Goal: Task Accomplishment & Management: Manage account settings

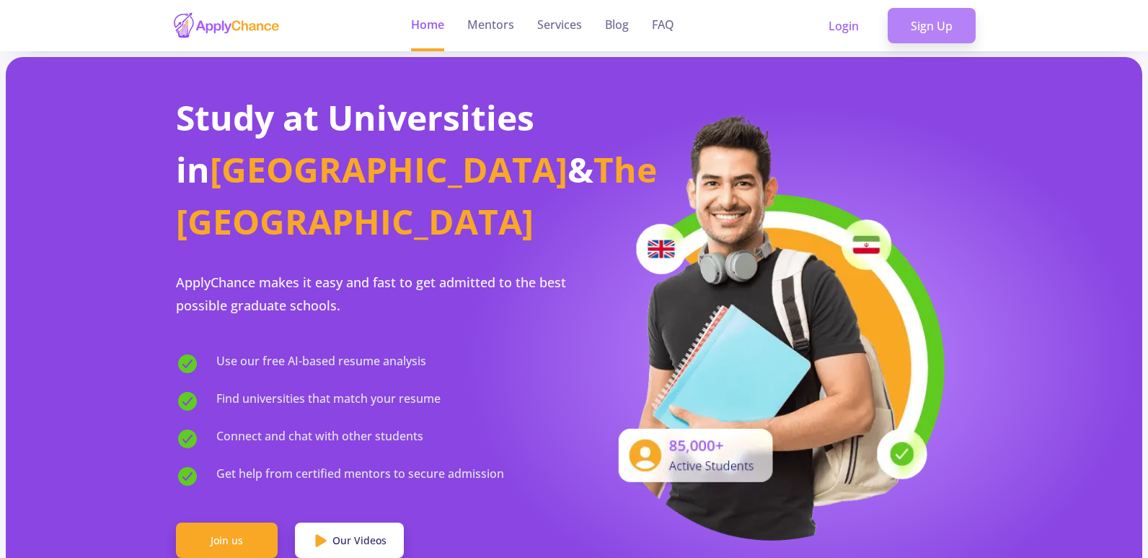
click at [912, 22] on link "Sign Up" at bounding box center [932, 26] width 88 height 36
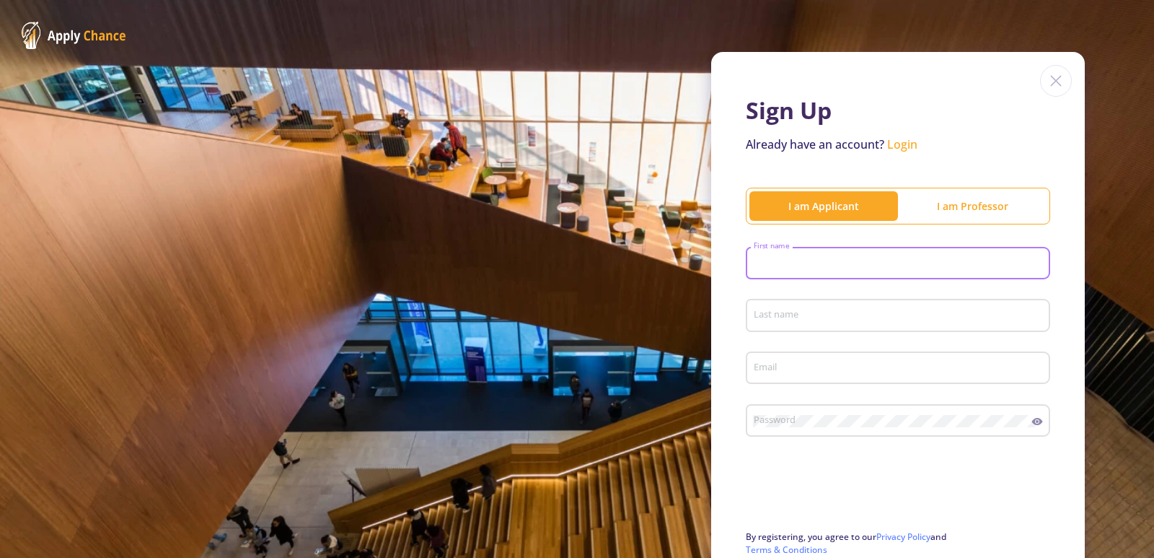
click at [798, 263] on input "First name" at bounding box center [900, 263] width 294 height 13
type input "Hassan"
click at [770, 310] on input "Last name" at bounding box center [900, 315] width 294 height 13
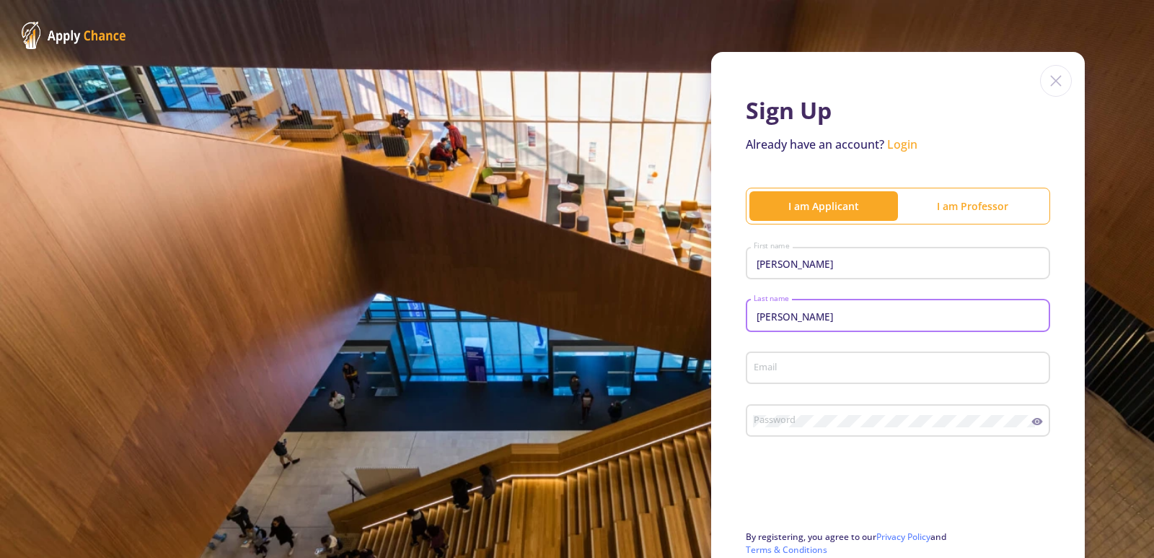
type input "Akbari"
click at [778, 369] on input "Email" at bounding box center [900, 368] width 294 height 13
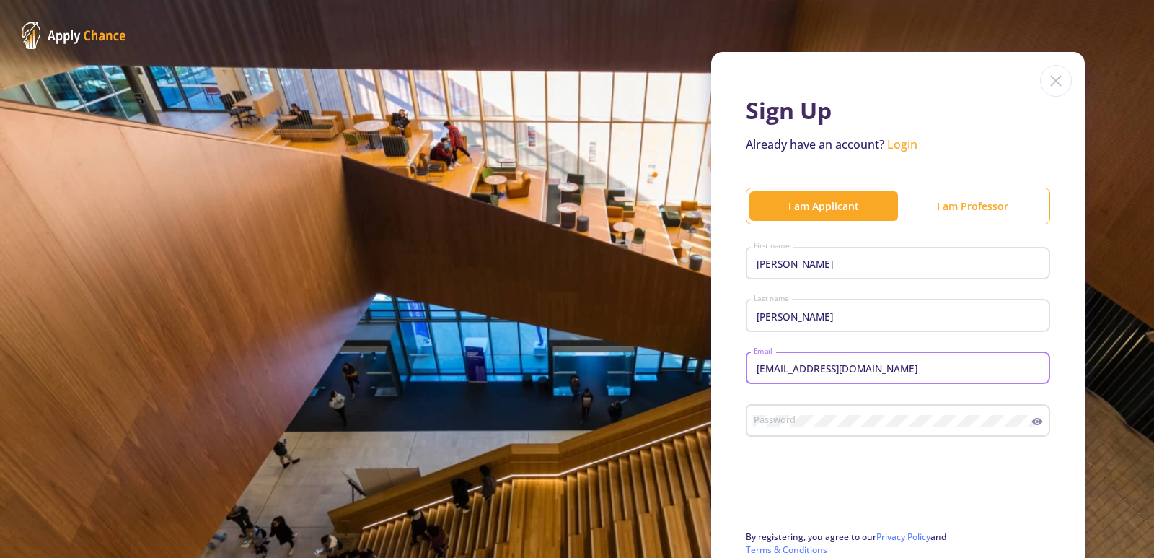
type input "[EMAIL_ADDRESS][DOMAIN_NAME]"
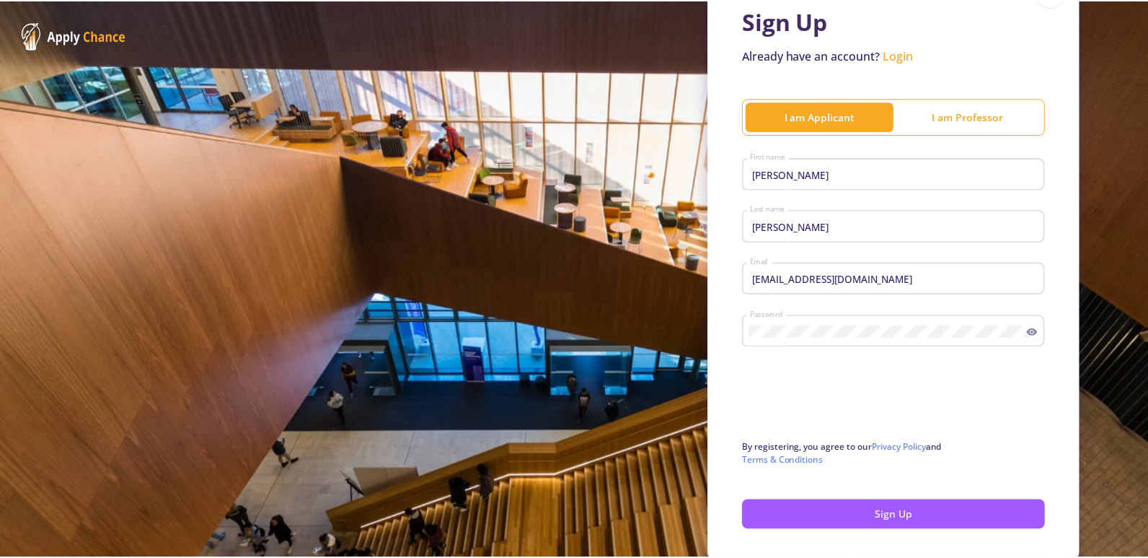
scroll to position [148, 0]
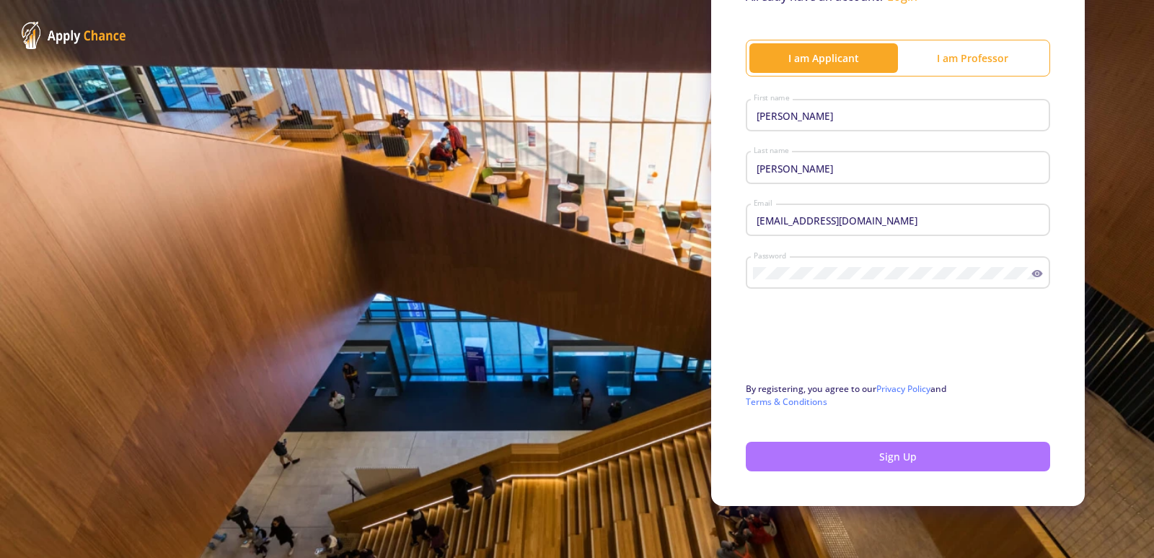
click at [869, 453] on button "Sign Up" at bounding box center [898, 456] width 304 height 30
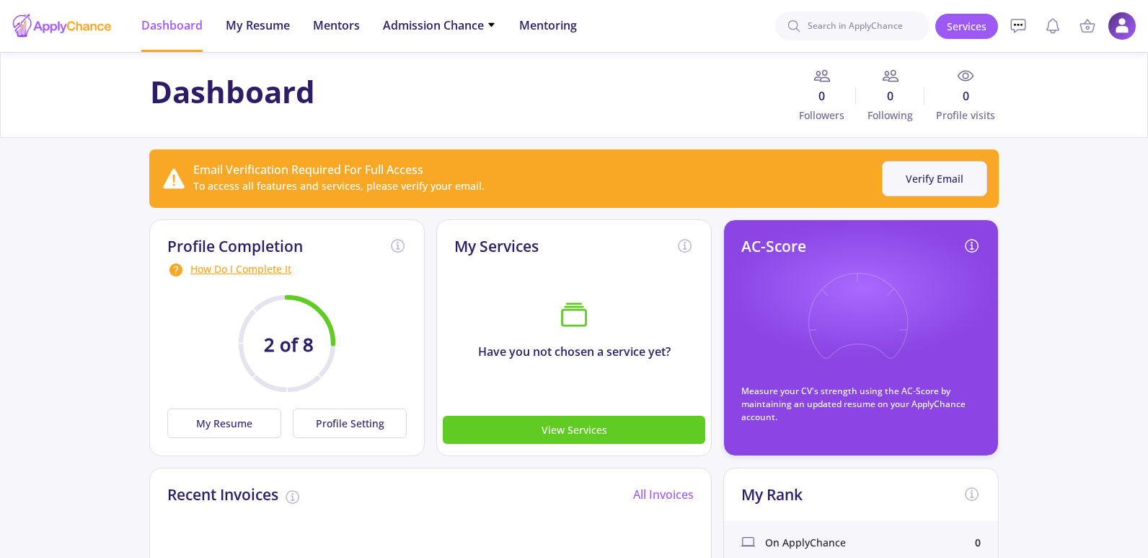
click at [945, 180] on button "Verify Email" at bounding box center [934, 178] width 105 height 35
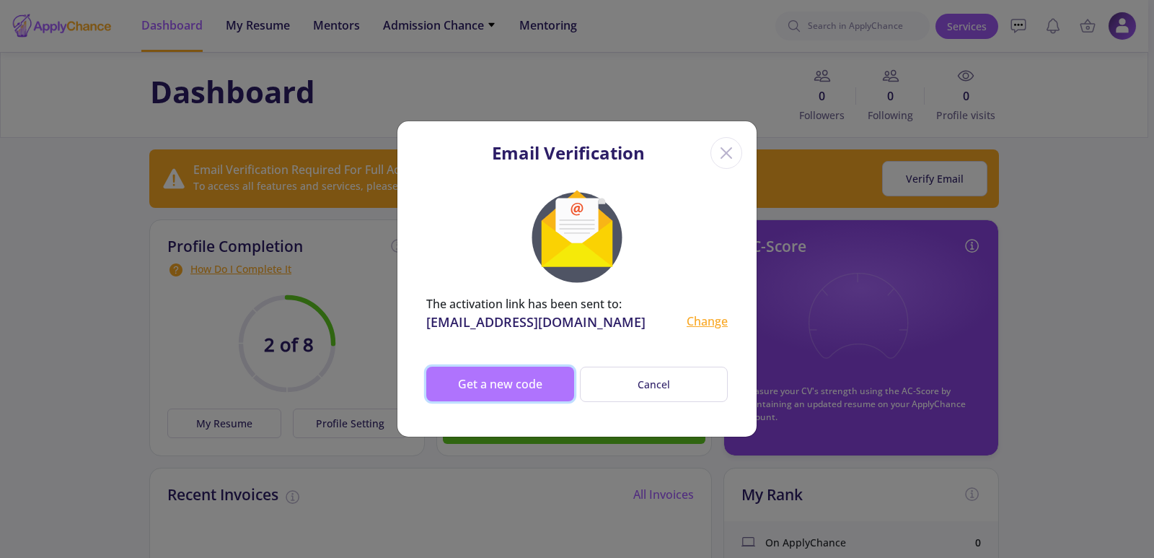
click at [475, 383] on button "Get a new code" at bounding box center [500, 383] width 148 height 35
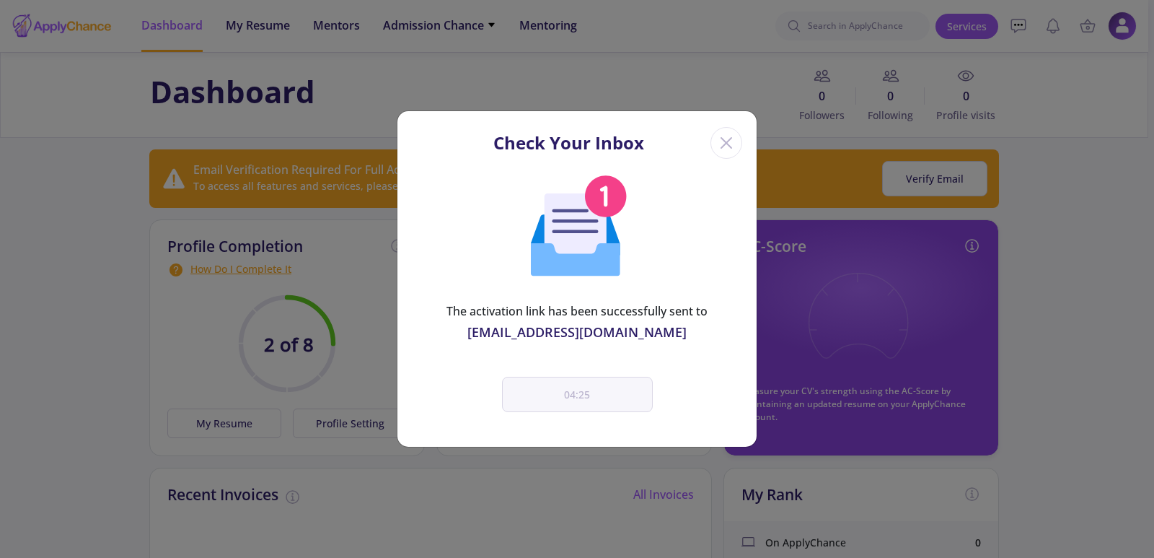
click at [728, 144] on line "Close" at bounding box center [726, 143] width 10 height 10
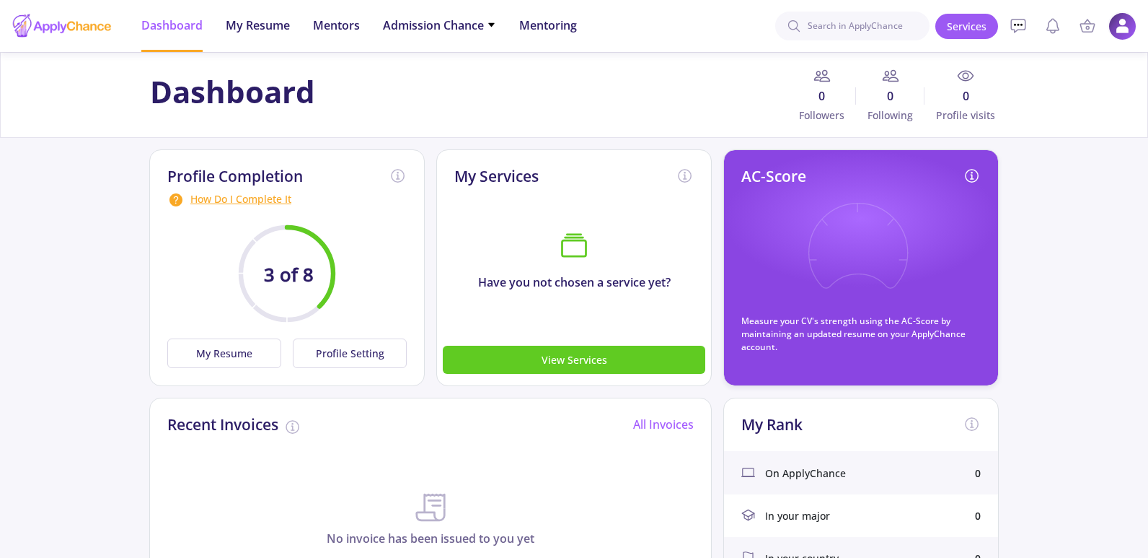
click at [1127, 24] on img at bounding box center [1123, 26] width 28 height 28
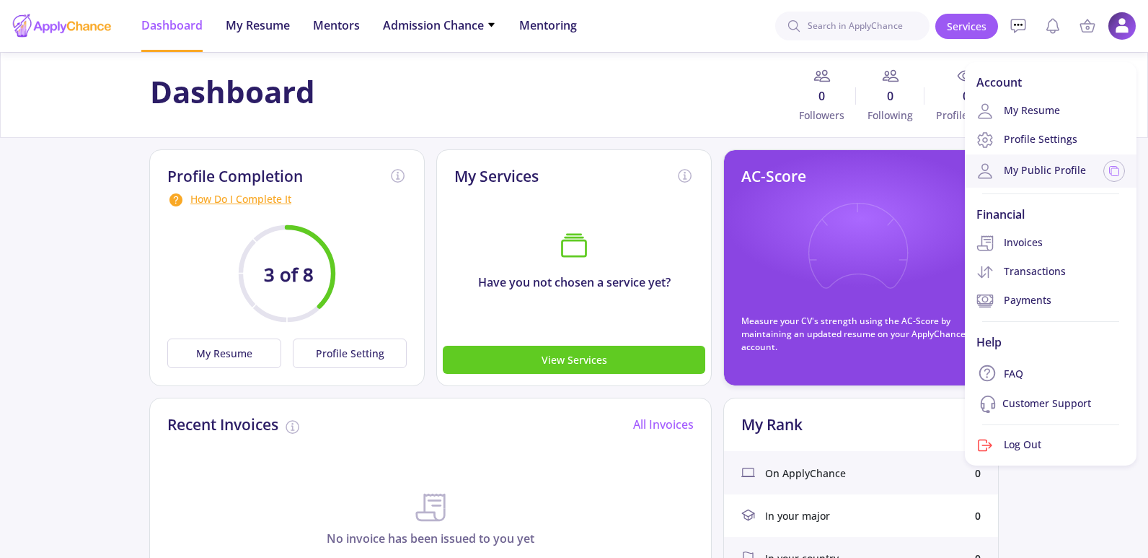
click at [1038, 162] on div "My Public Profile" at bounding box center [1051, 170] width 172 height 33
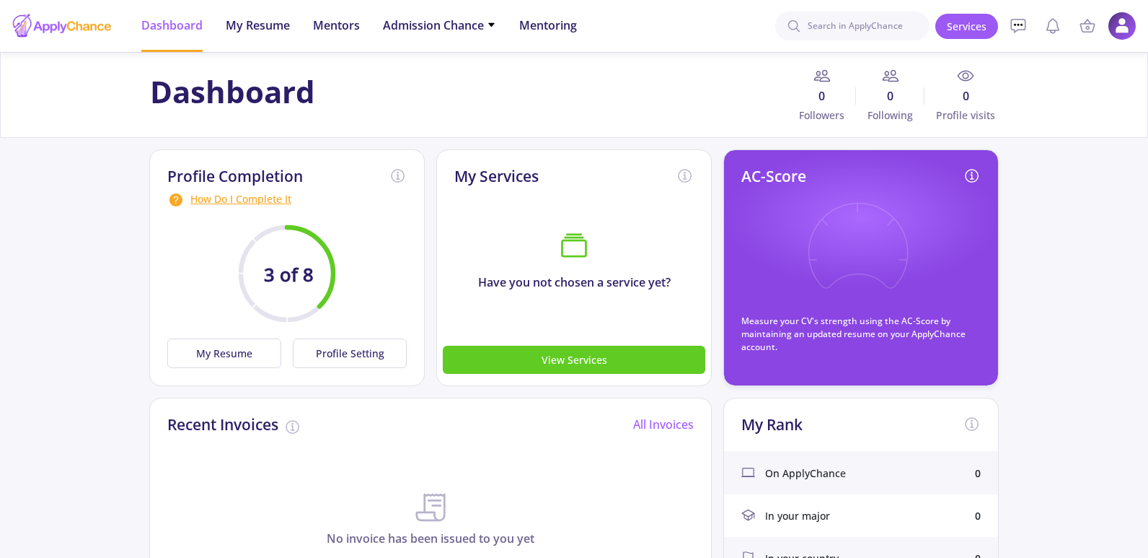
click at [1114, 26] on img at bounding box center [1123, 26] width 28 height 28
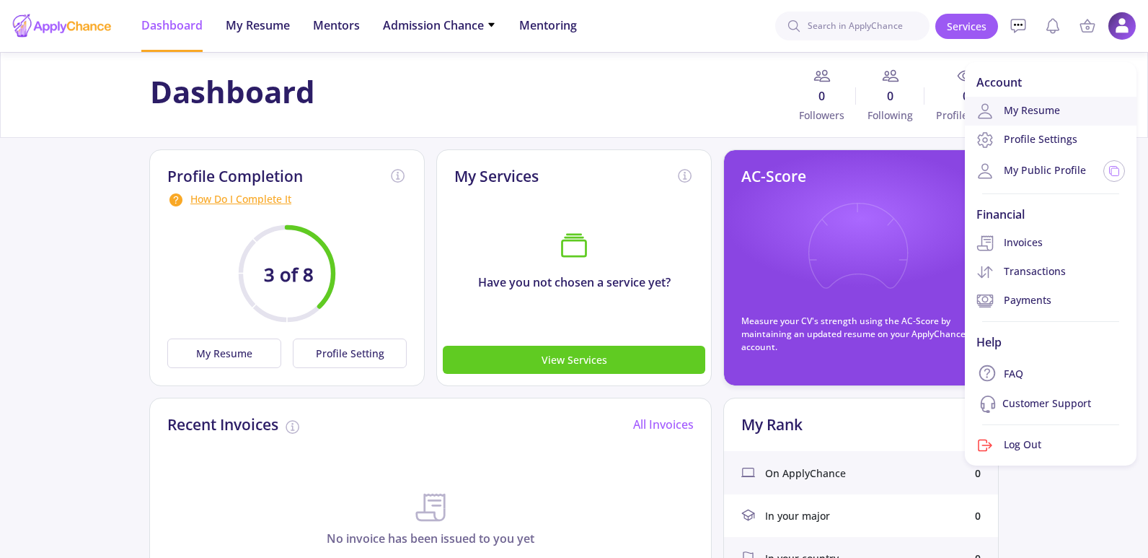
click at [1035, 104] on link "My Resume" at bounding box center [1051, 111] width 172 height 29
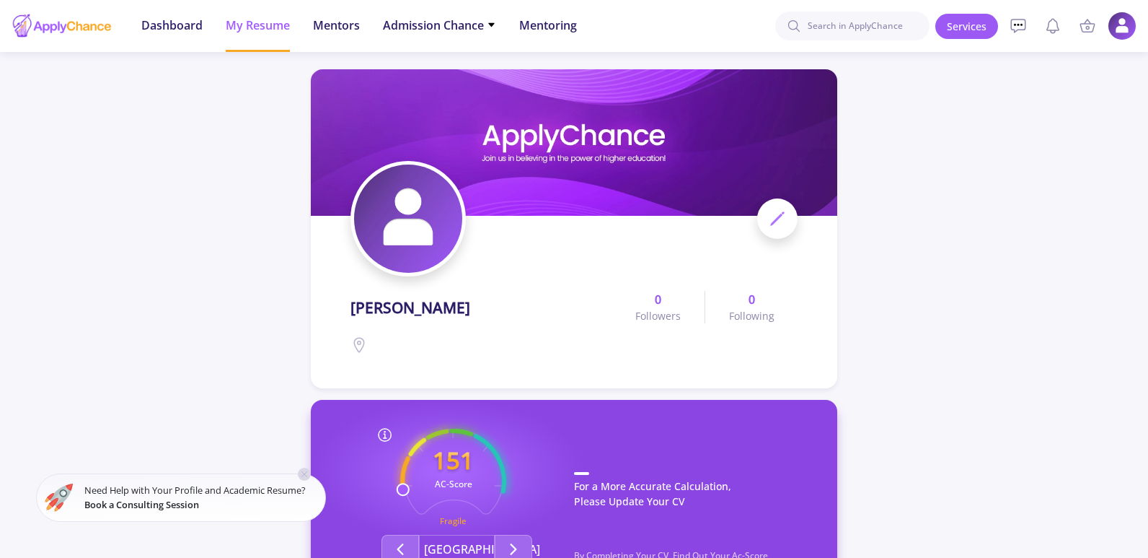
click at [415, 211] on img at bounding box center [408, 218] width 108 height 108
click at [780, 215] on polygon at bounding box center [776, 219] width 11 height 11
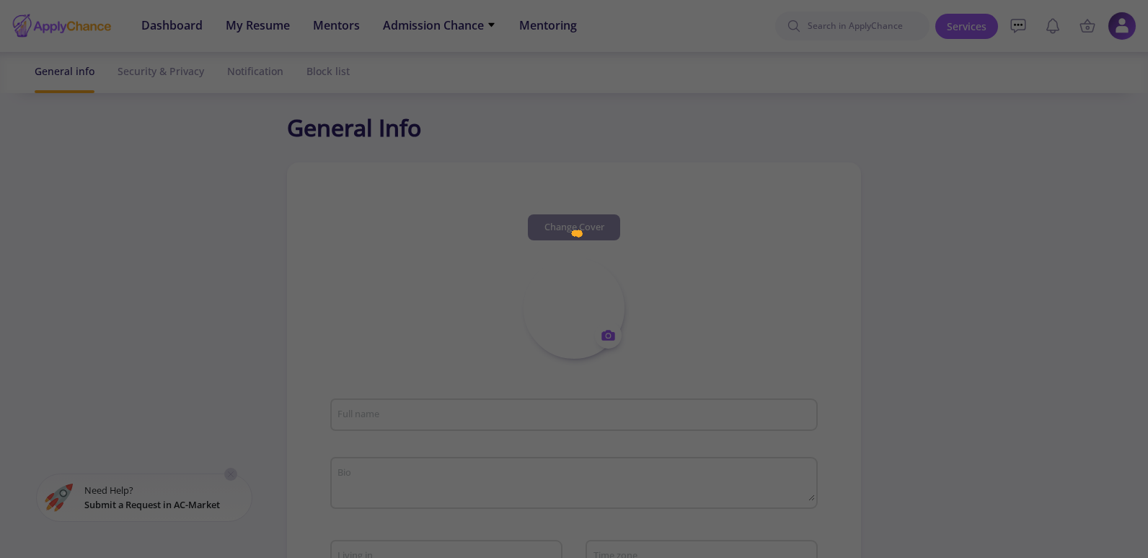
type input "[PERSON_NAME]"
type input "HassanAkbari"
type input "[EMAIL_ADDRESS][DOMAIN_NAME]"
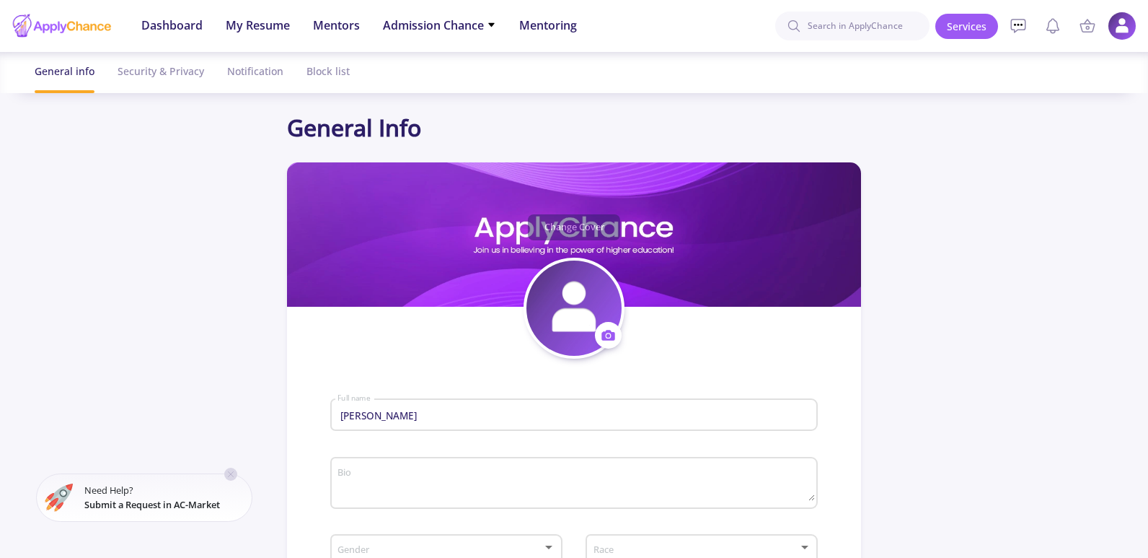
click at [607, 335] on icon at bounding box center [608, 334] width 15 height 15
click at [674, 385] on button "Change photo" at bounding box center [676, 380] width 160 height 37
click at [604, 330] on icon at bounding box center [608, 334] width 15 height 15
click at [619, 384] on button "Change photo" at bounding box center [676, 380] width 160 height 37
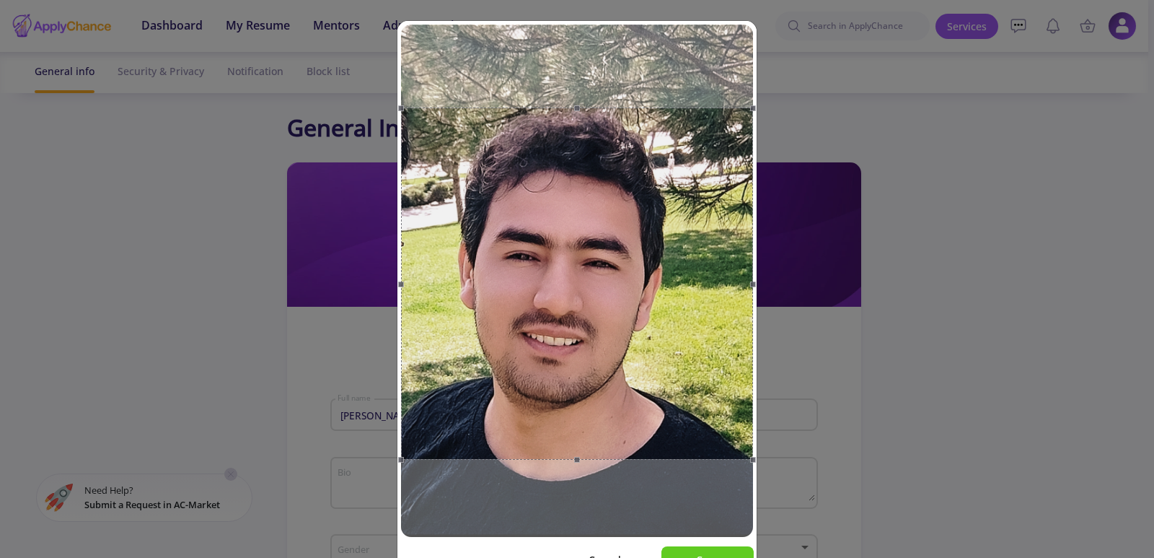
click at [581, 354] on div at bounding box center [577, 283] width 352 height 352
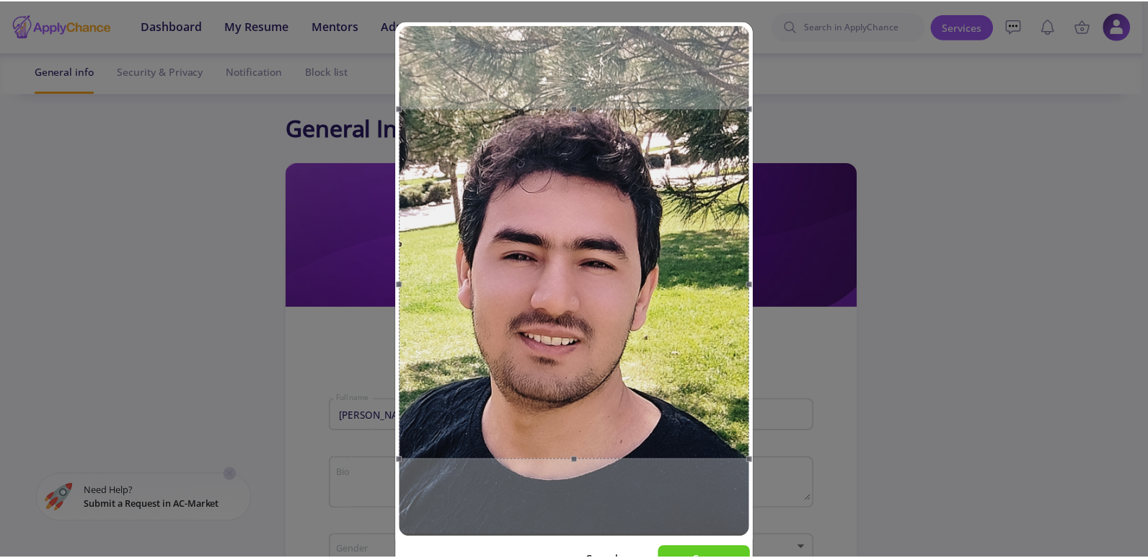
scroll to position [42, 0]
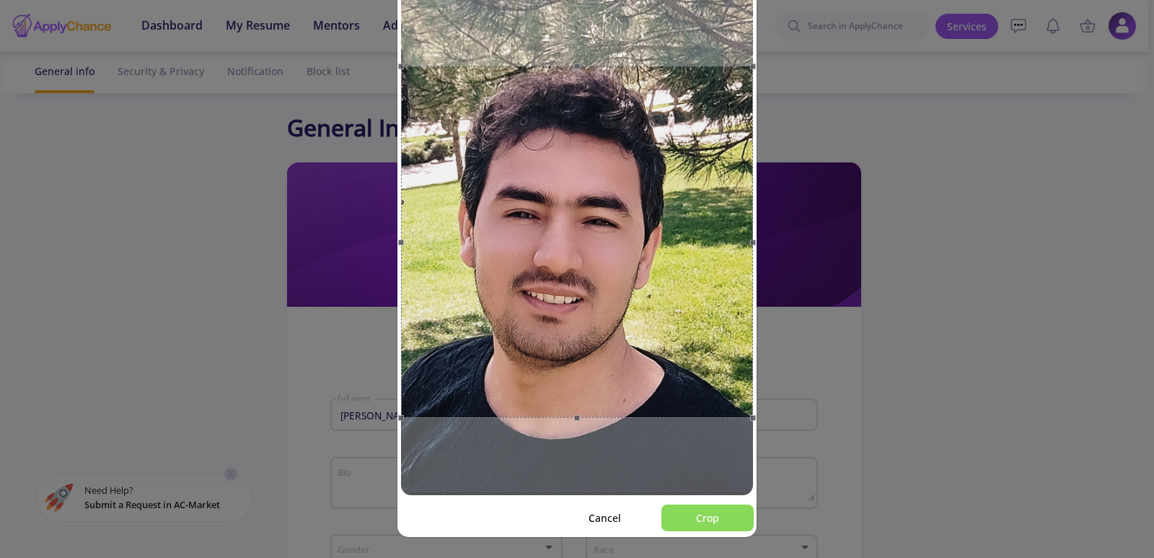
click at [695, 519] on button "Crop" at bounding box center [707, 517] width 92 height 27
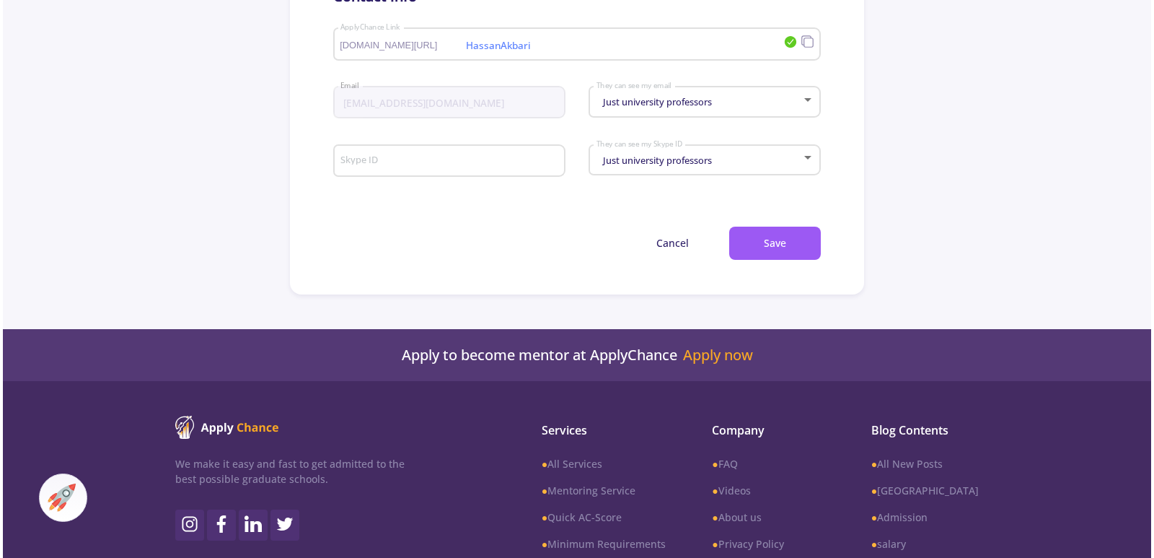
scroll to position [0, 0]
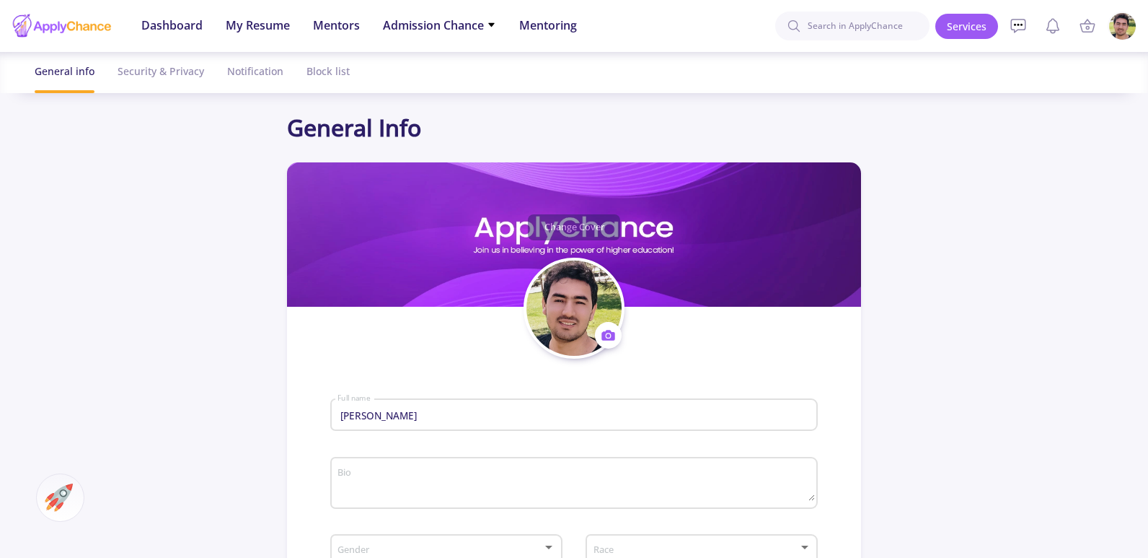
click at [1126, 22] on img at bounding box center [1123, 26] width 28 height 28
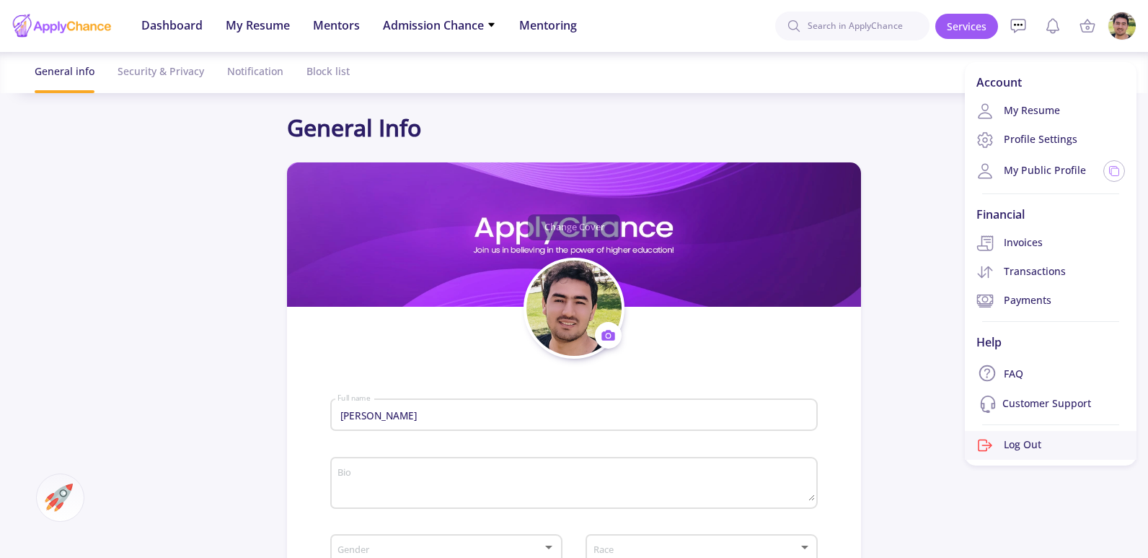
click at [1026, 441] on link "Log Out" at bounding box center [1051, 445] width 172 height 29
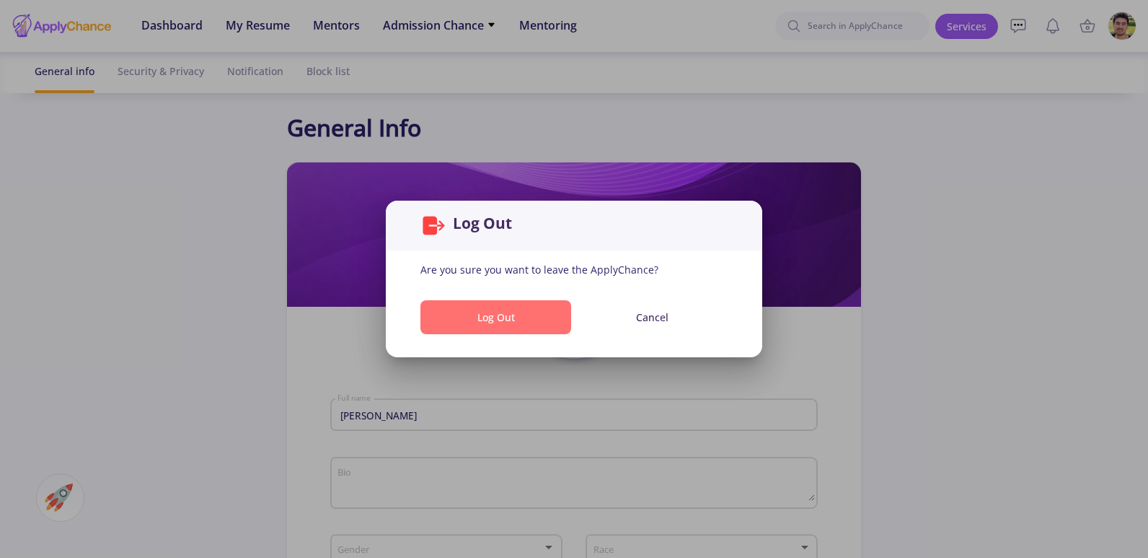
click at [496, 316] on button "Log Out" at bounding box center [495, 317] width 151 height 34
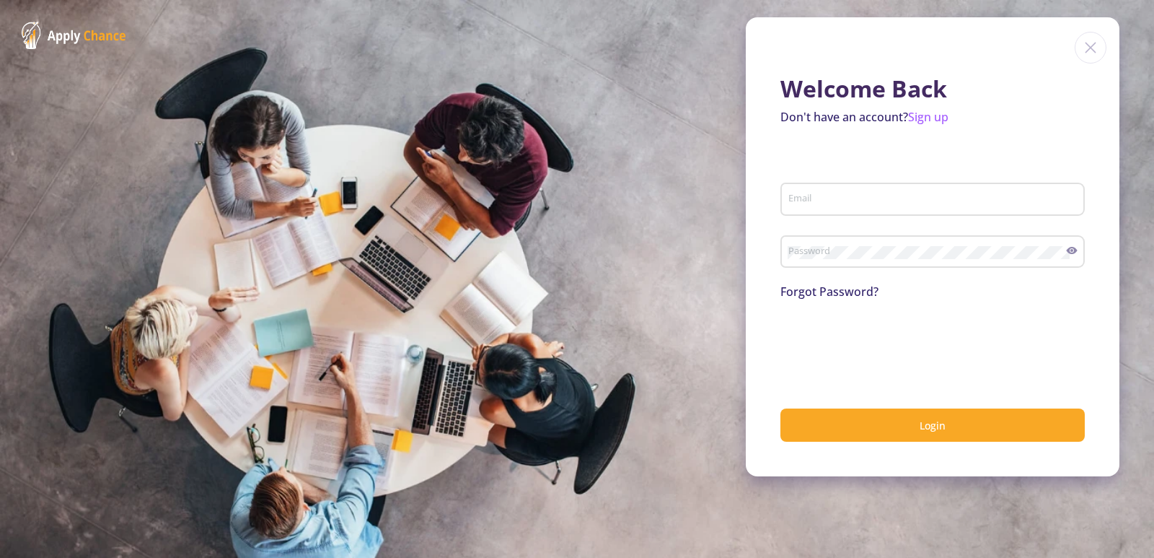
type input "[EMAIL_ADDRESS][DOMAIN_NAME]"
click at [151, 147] on section "Welcome Back Don't have an account? Sign up [EMAIL_ADDRESS][DOMAIN_NAME] Email …" at bounding box center [577, 279] width 1154 height 558
